Goal: Task Accomplishment & Management: Use online tool/utility

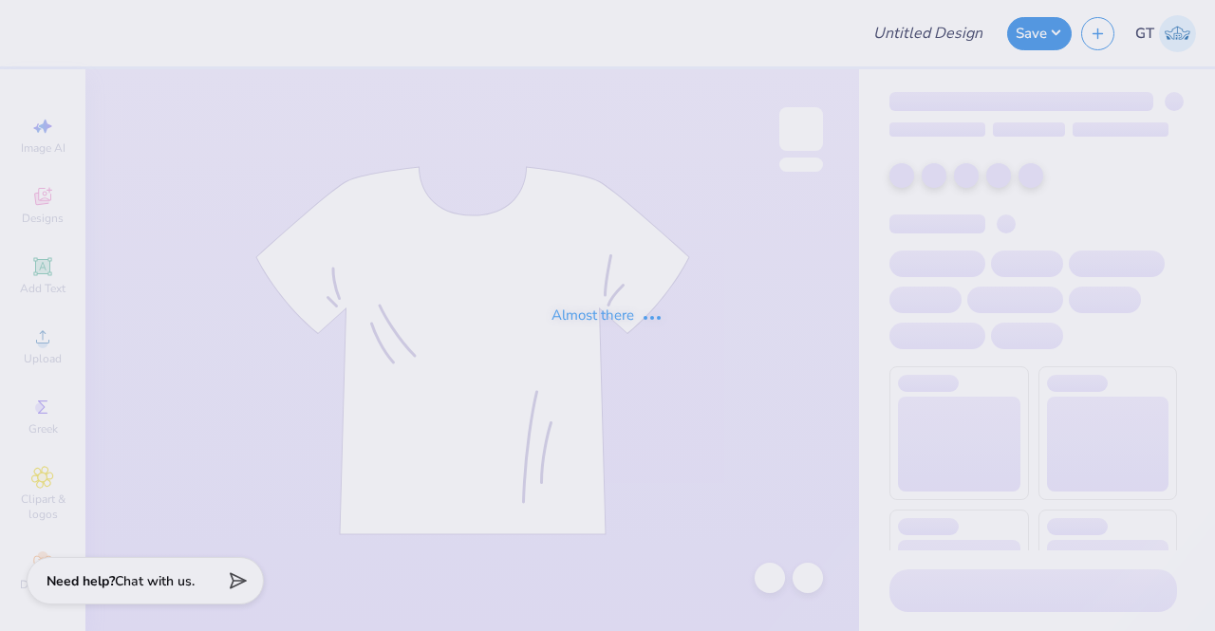
type input "Black F1"
type input "80"
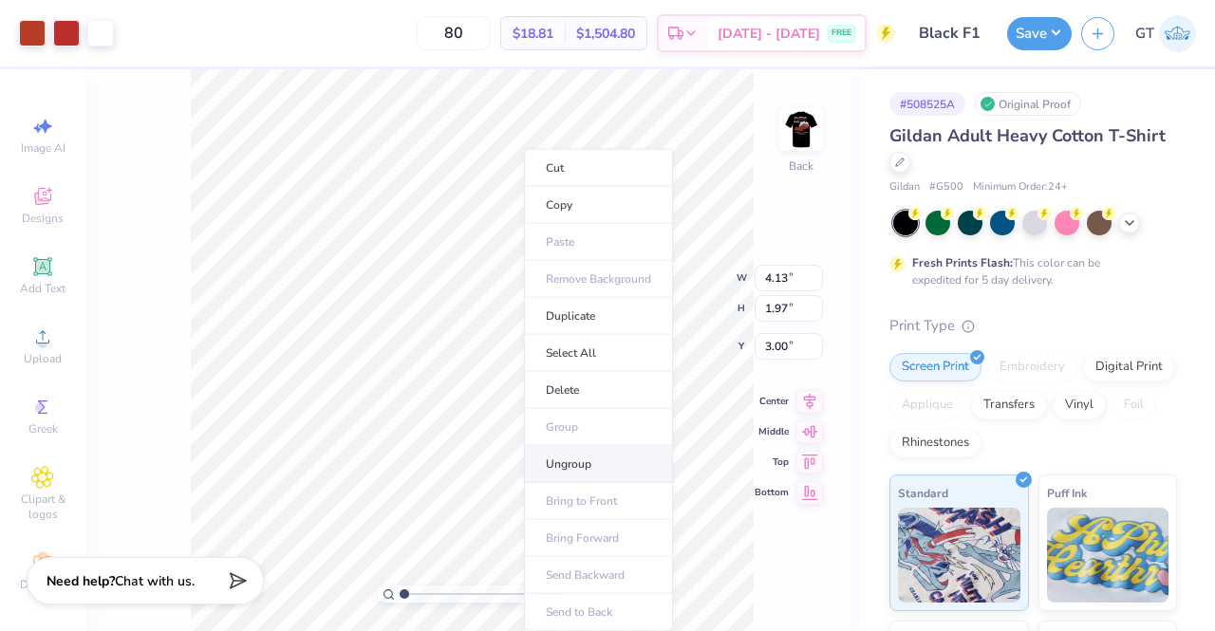
click at [594, 473] on li "Ungroup" at bounding box center [598, 464] width 149 height 37
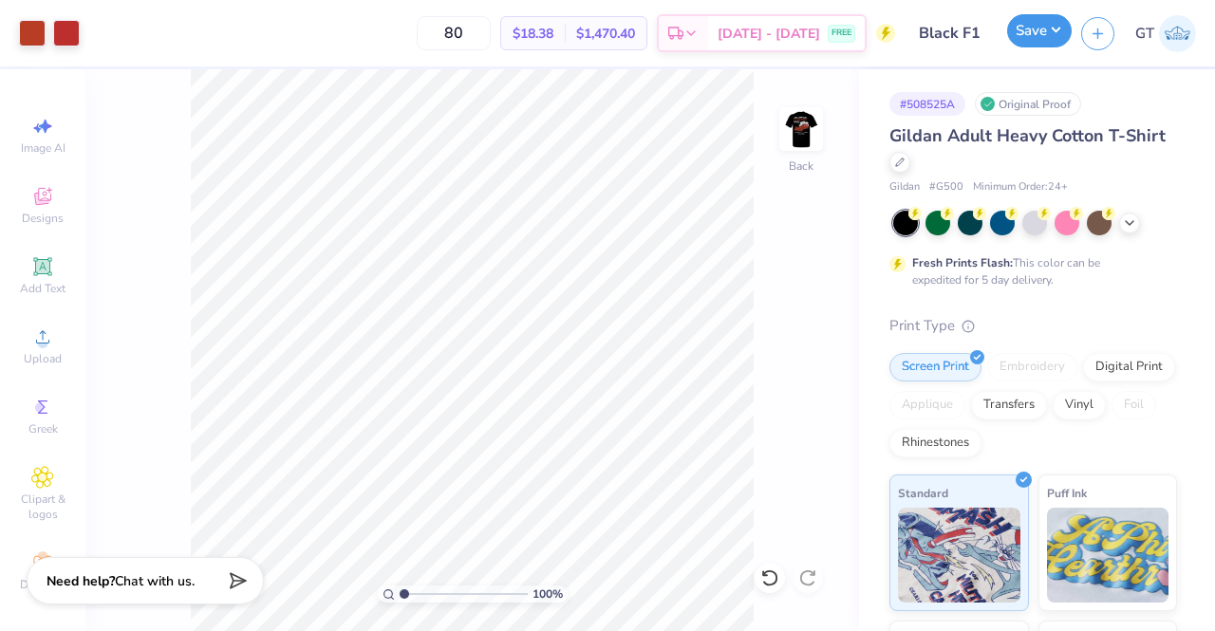
click at [1033, 35] on button "Save" at bounding box center [1039, 30] width 65 height 33
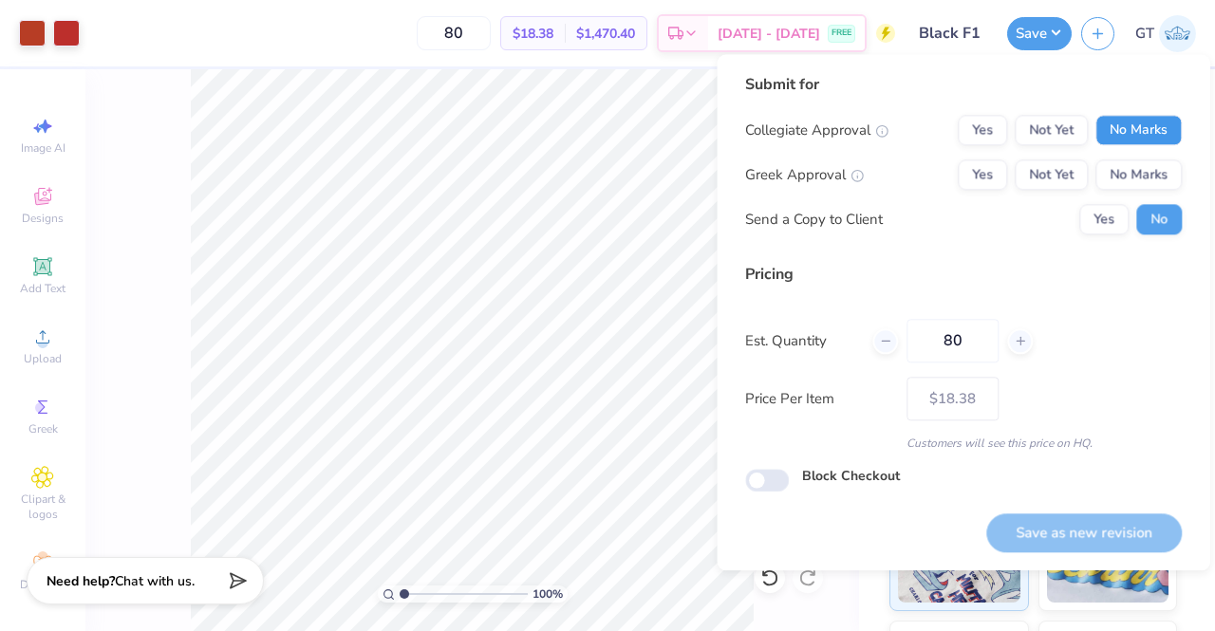
click at [1118, 122] on button "No Marks" at bounding box center [1138, 130] width 86 height 30
click at [988, 168] on button "Yes" at bounding box center [982, 174] width 49 height 30
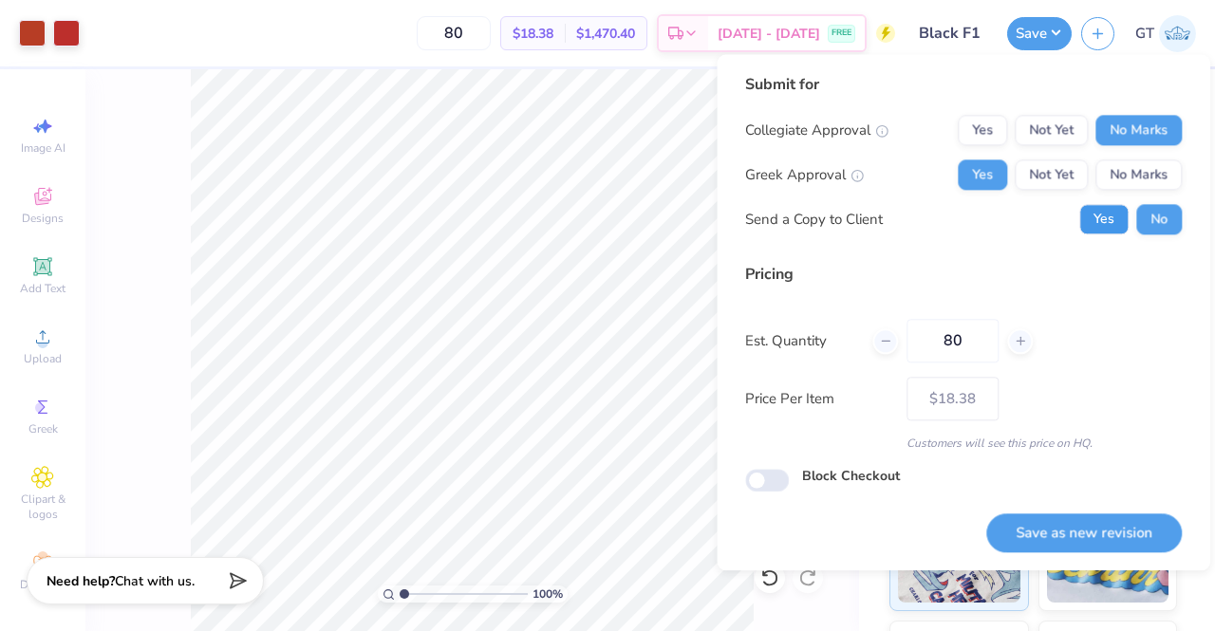
click at [1109, 225] on button "Yes" at bounding box center [1103, 219] width 49 height 30
click at [1072, 533] on button "Save as new revision" at bounding box center [1084, 532] width 196 height 39
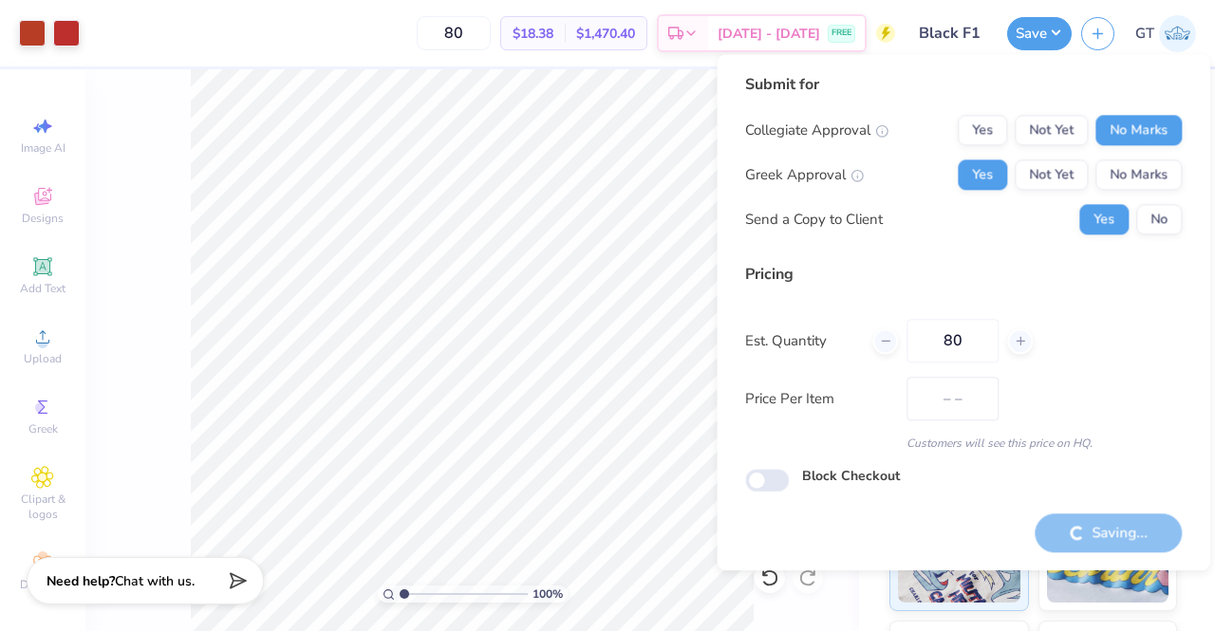
type input "$18.38"
